Goal: Information Seeking & Learning: Learn about a topic

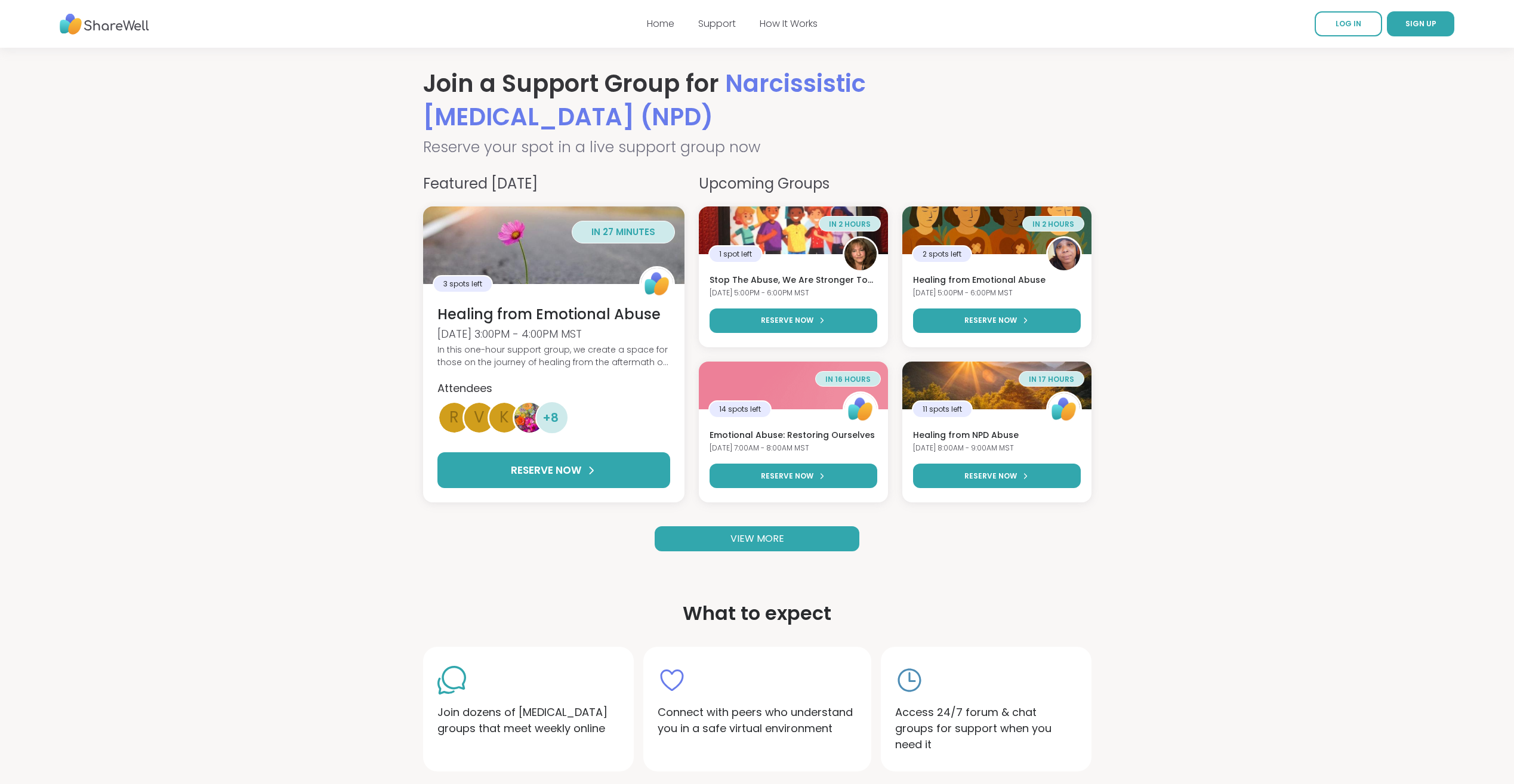
click at [754, 544] on span "VIEW MORE" at bounding box center [757, 538] width 54 height 14
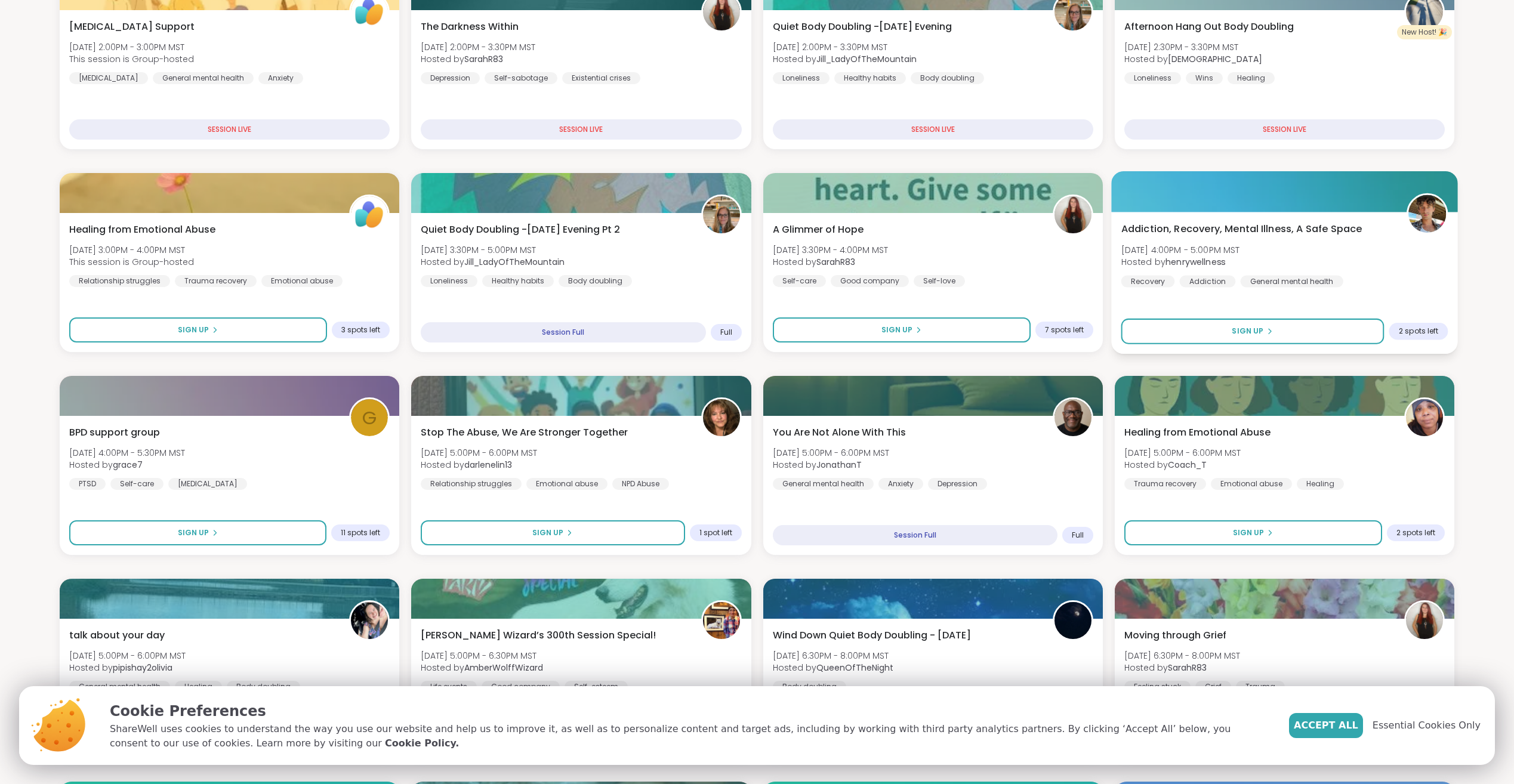
scroll to position [239, 0]
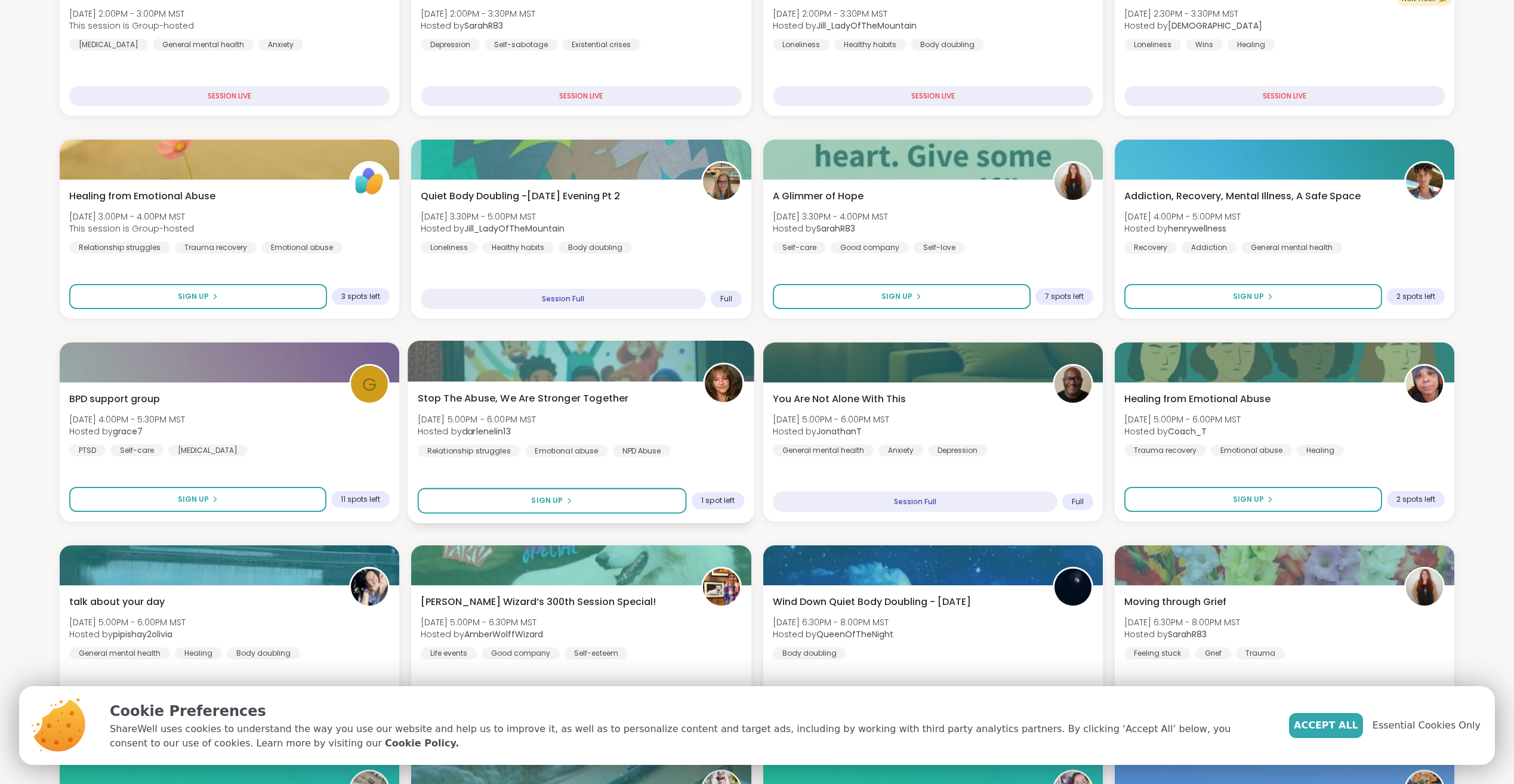
click at [612, 369] on div at bounding box center [581, 361] width 347 height 41
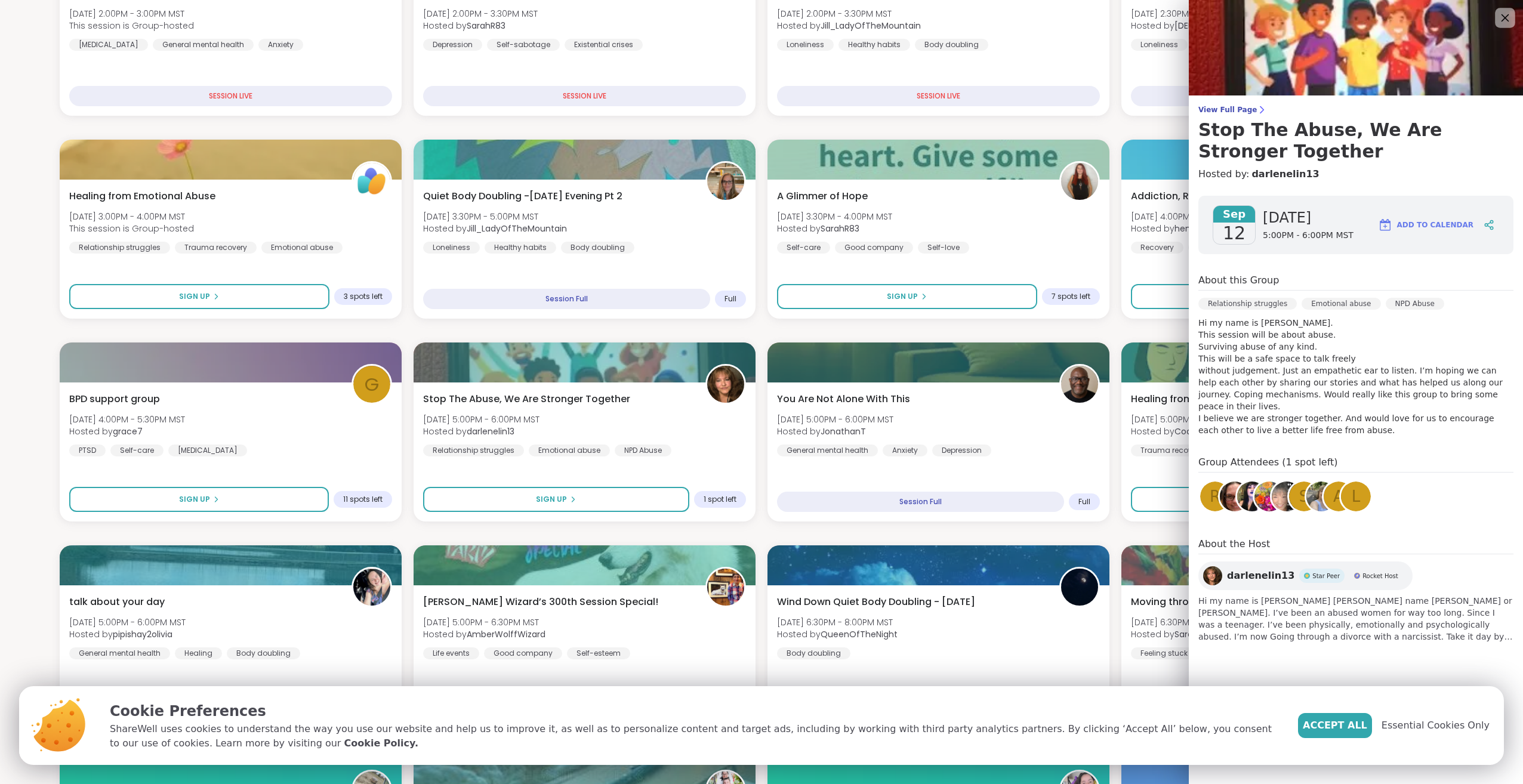
click at [1501, 15] on icon at bounding box center [1505, 18] width 15 height 15
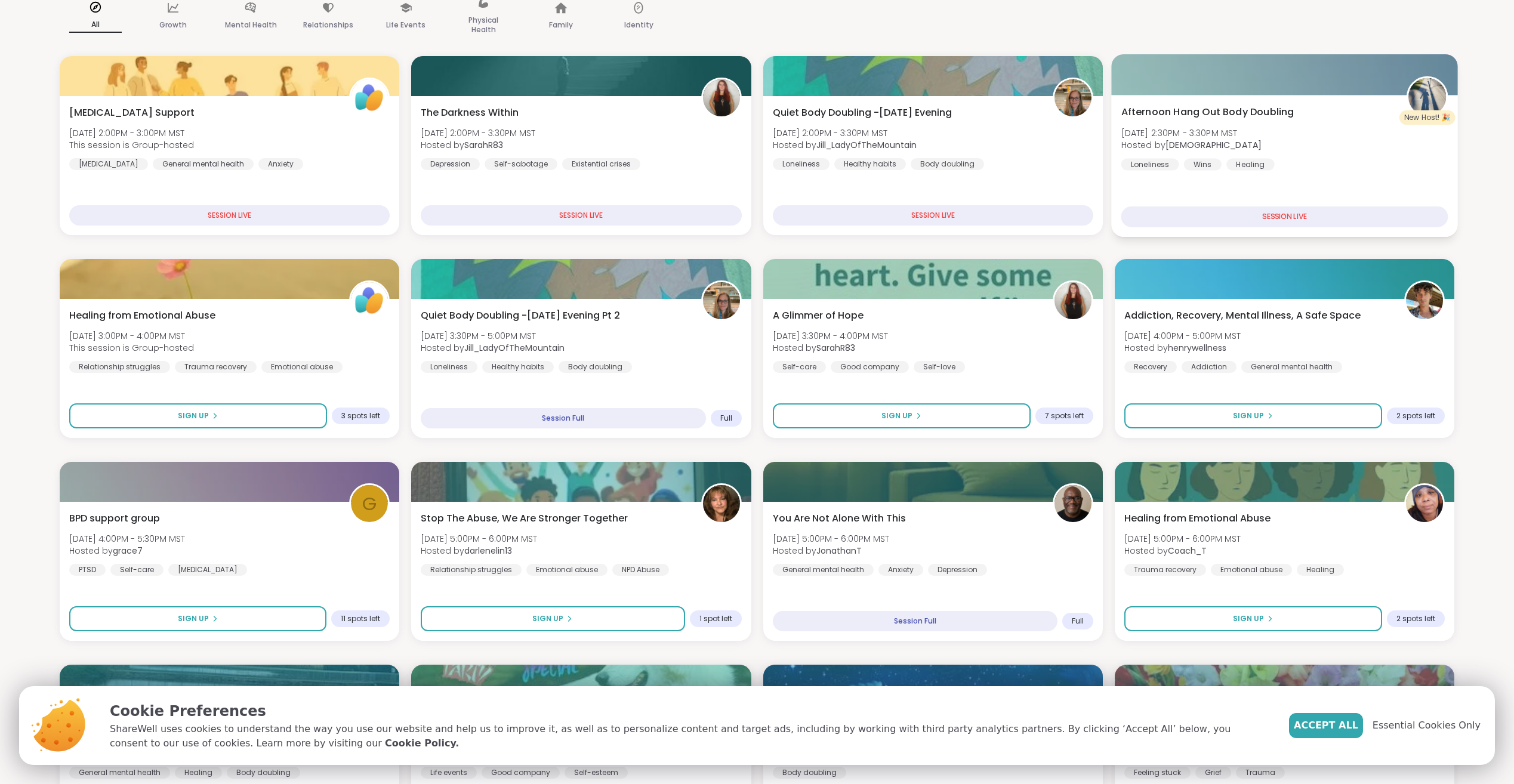
scroll to position [0, 0]
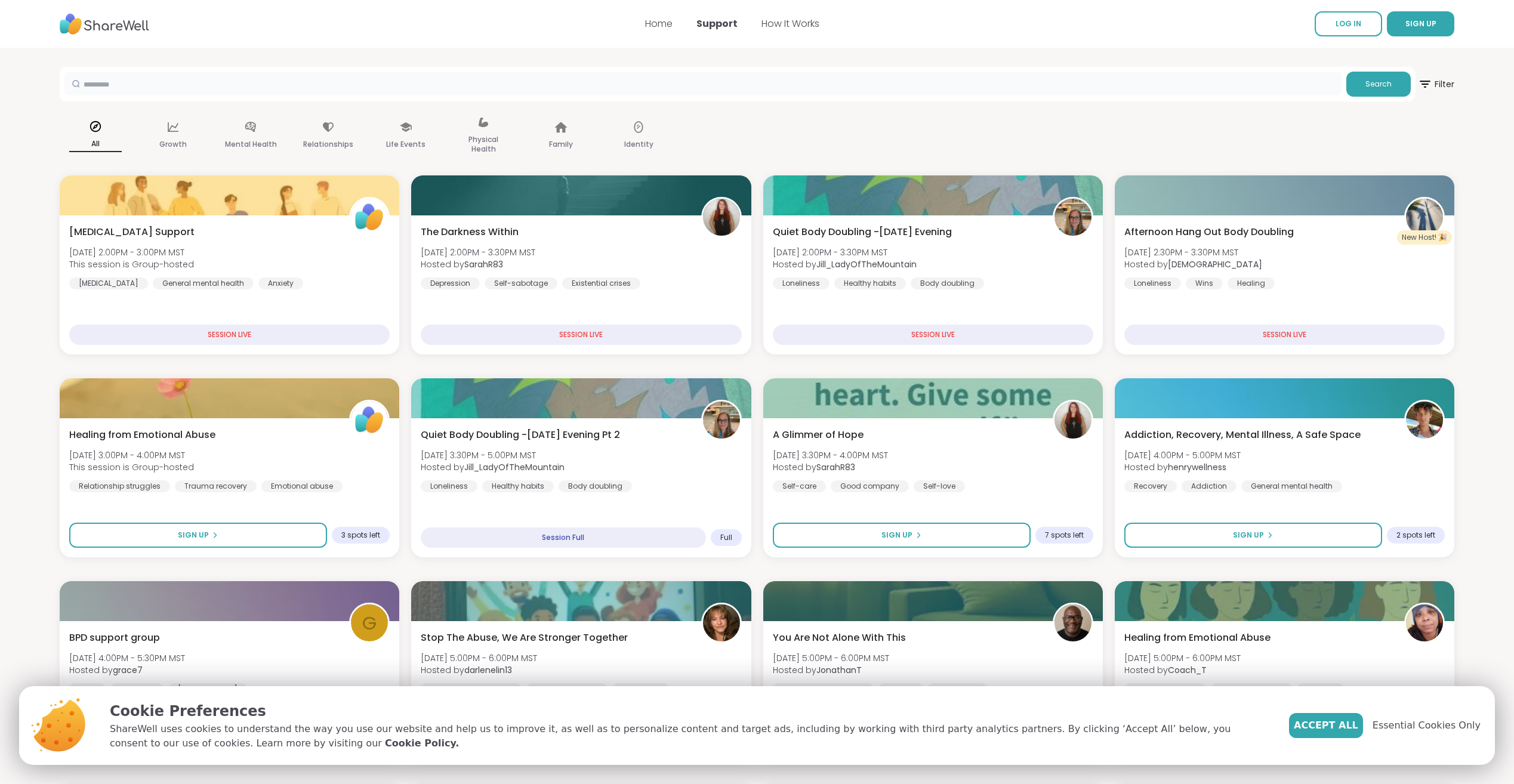
click at [351, 90] on input "text" at bounding box center [703, 83] width 1277 height 24
type input "***"
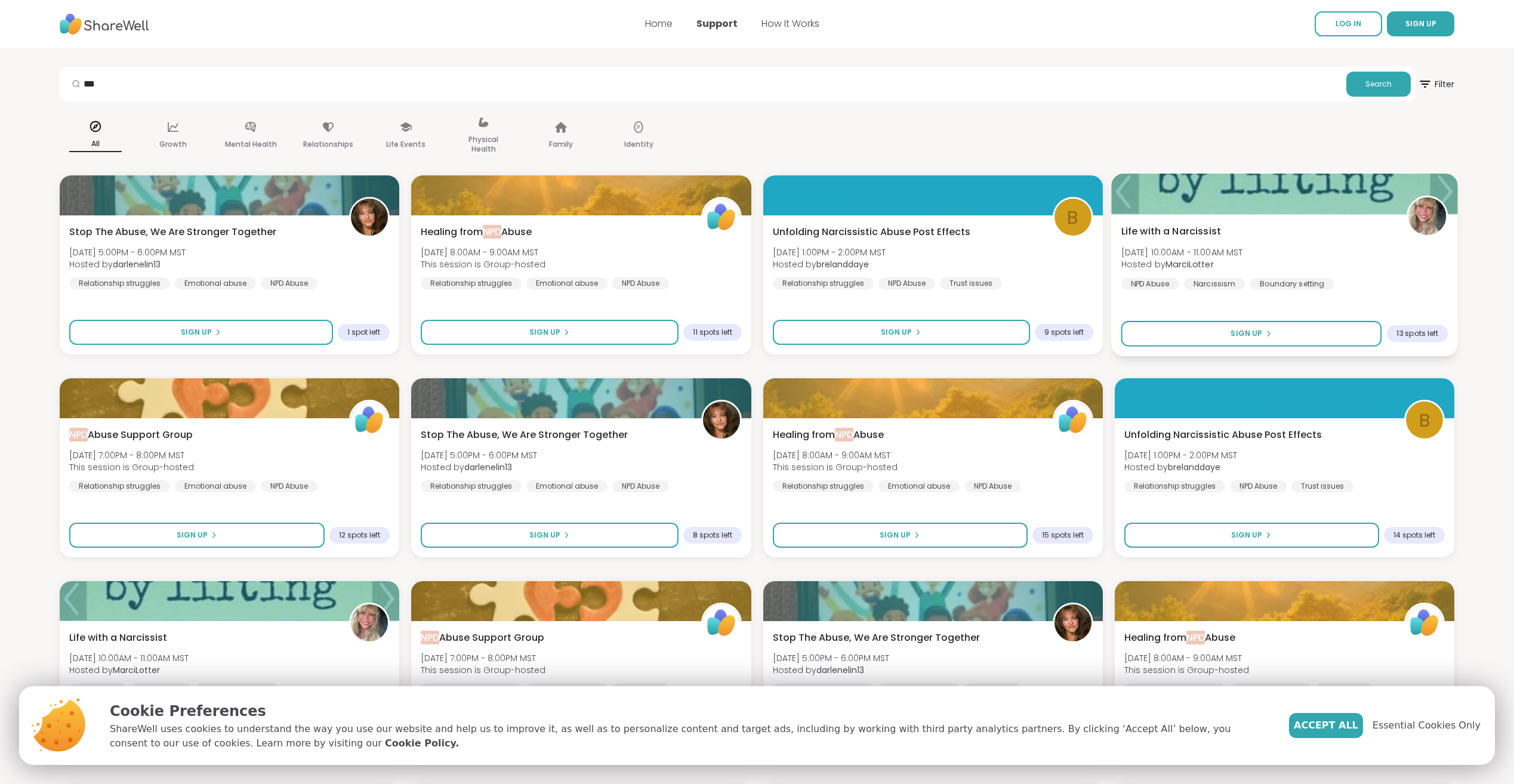
click at [1293, 226] on div "Life with a Narcissist [DATE] 10:00AM - 11:00AM MST Hosted by [PERSON_NAME] NPD…" at bounding box center [1285, 257] width 327 height 66
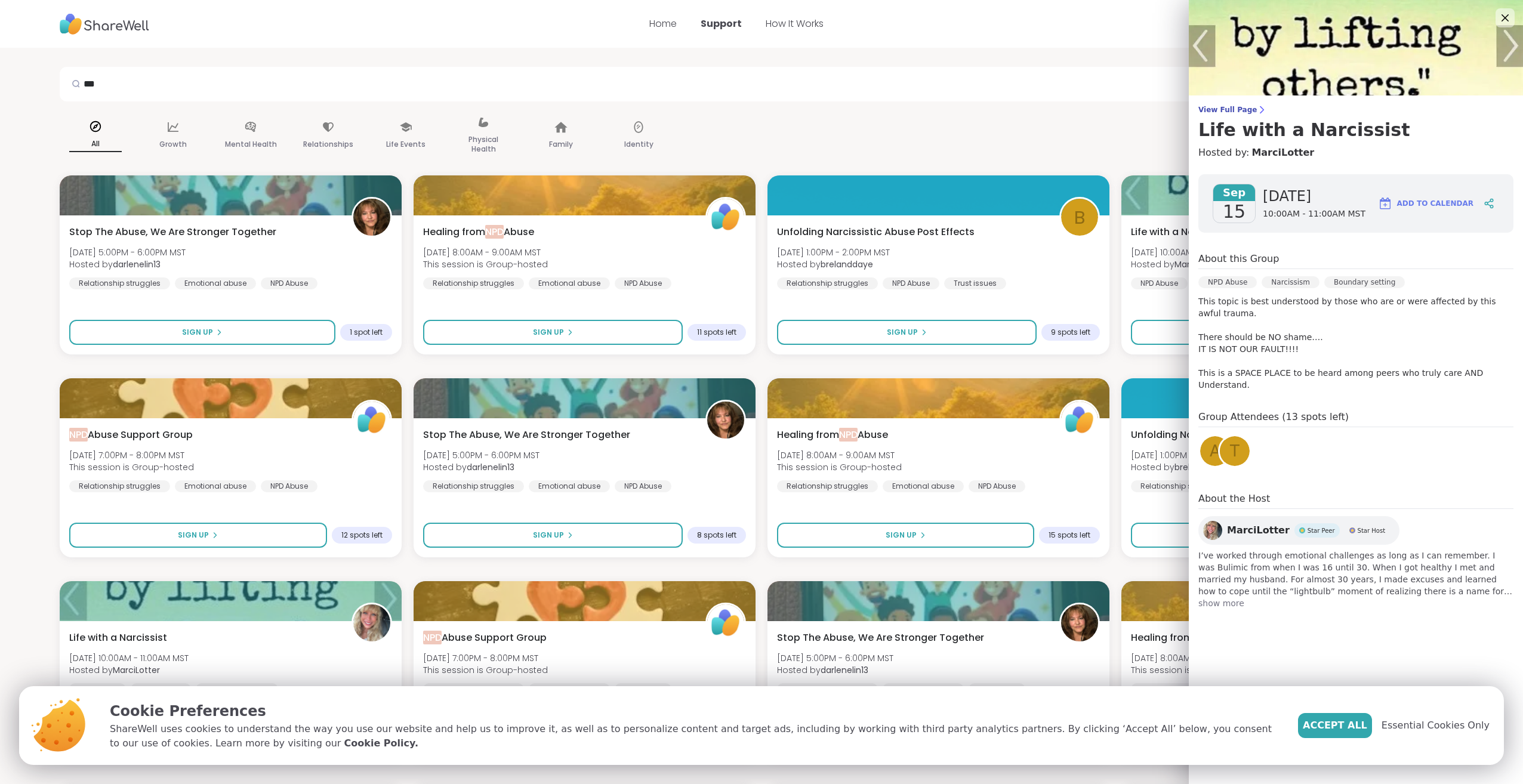
click at [1337, 613] on div "View Full Page Life with a Narcissist Hosted by: [PERSON_NAME] [DATE] [DATE] 10…" at bounding box center [1356, 319] width 334 height 638
click at [1201, 597] on span "show more" at bounding box center [1356, 603] width 315 height 12
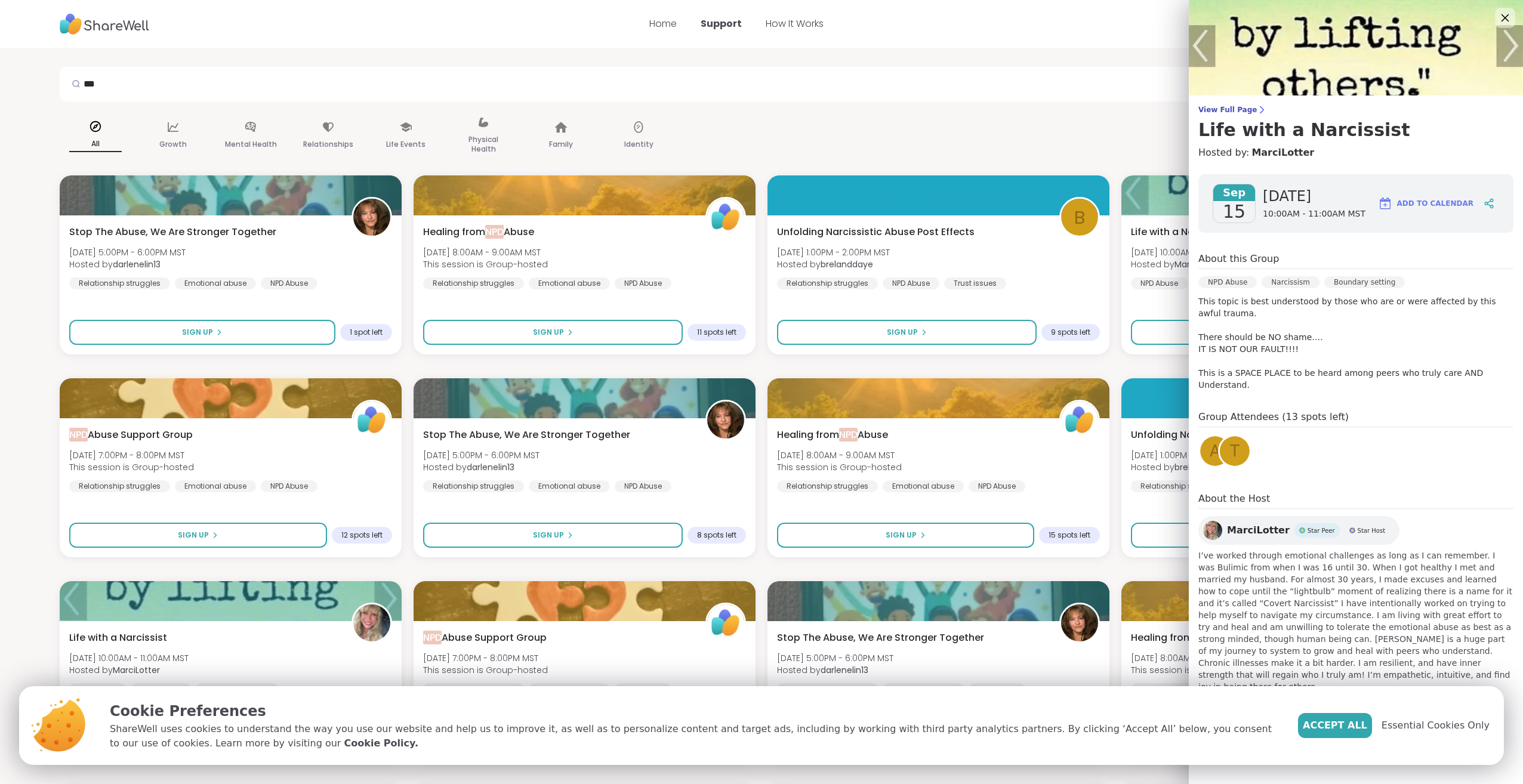
click at [1497, 17] on icon at bounding box center [1505, 18] width 15 height 15
